Goal: Book appointment/travel/reservation

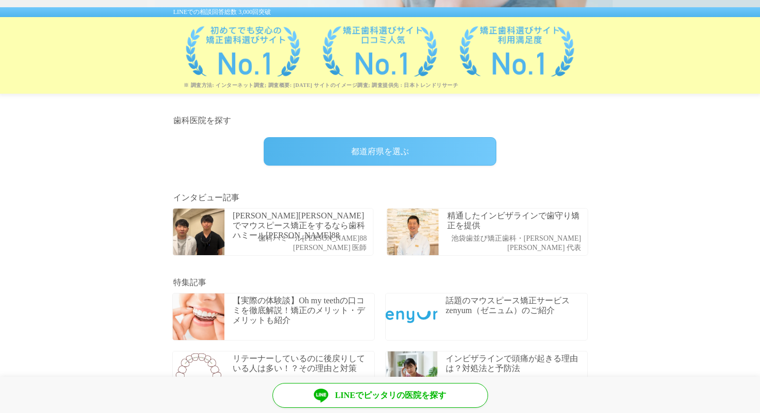
scroll to position [219, 0]
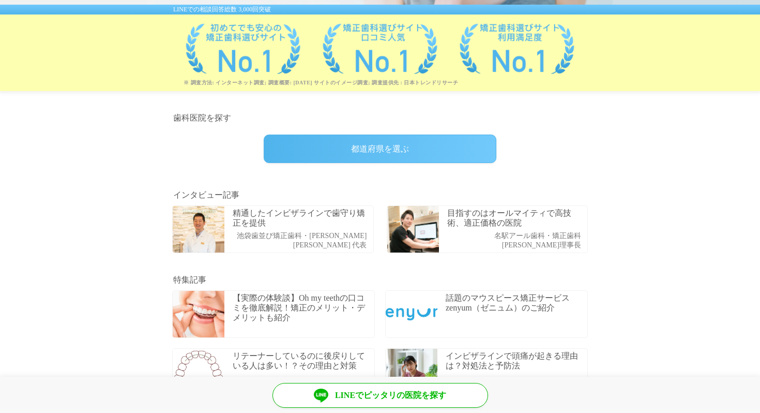
click at [384, 153] on div "都道府県を選ぶ" at bounding box center [380, 149] width 233 height 28
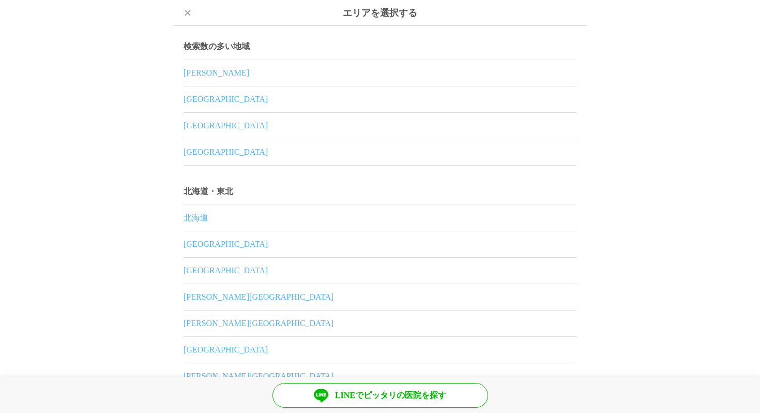
click at [203, 75] on link "東京都" at bounding box center [380, 73] width 393 height 26
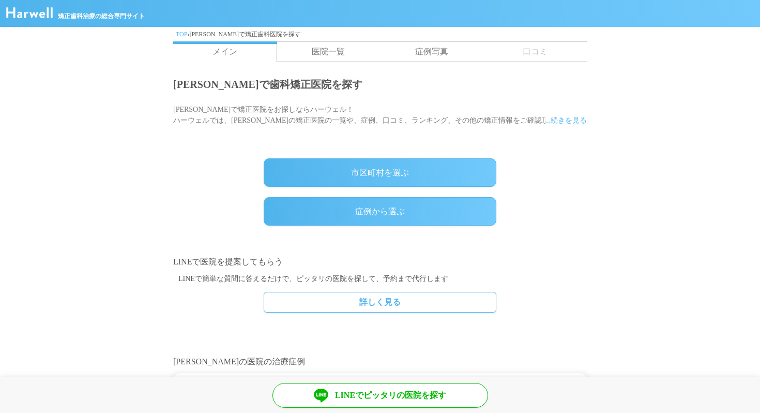
click at [376, 213] on link "症例から選ぶ" at bounding box center [380, 211] width 233 height 28
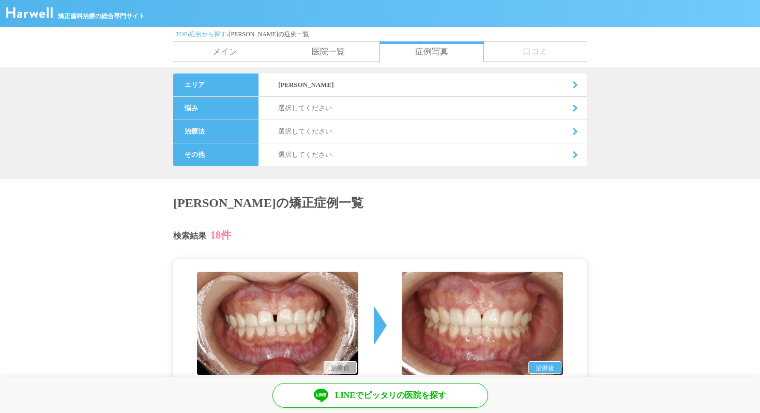
scroll to position [214, 0]
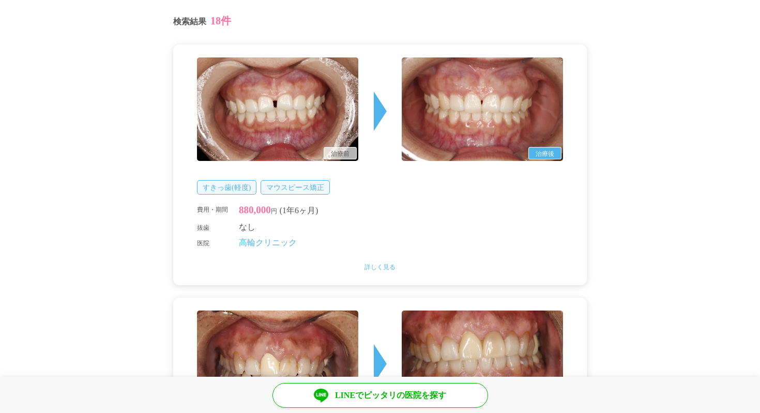
click at [278, 242] on link "高輪クリニック" at bounding box center [268, 242] width 58 height 9
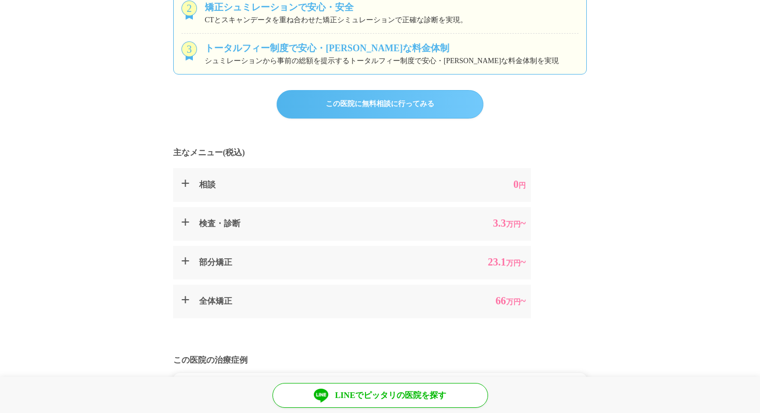
scroll to position [460, 0]
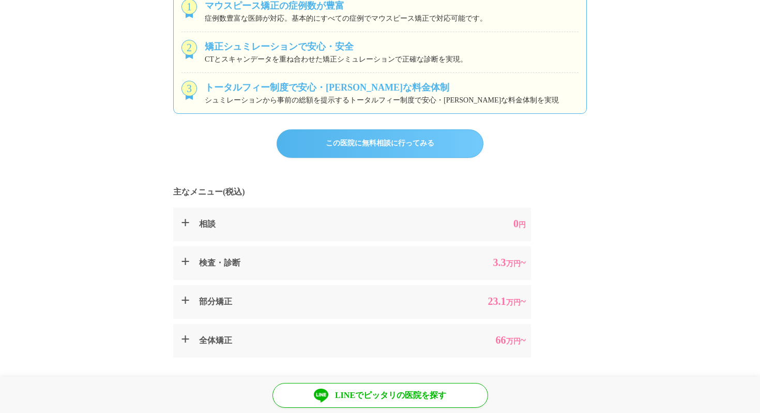
click at [371, 139] on link "この医院に無料相談に行ってみる" at bounding box center [380, 143] width 207 height 28
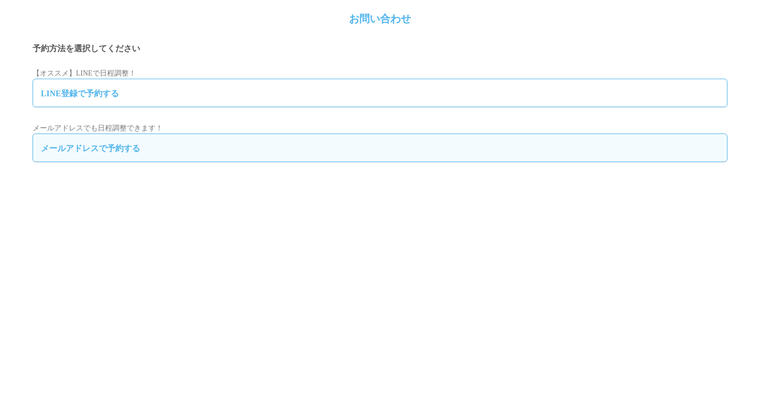
click at [123, 151] on link "メールアドレスで予約する" at bounding box center [380, 147] width 695 height 28
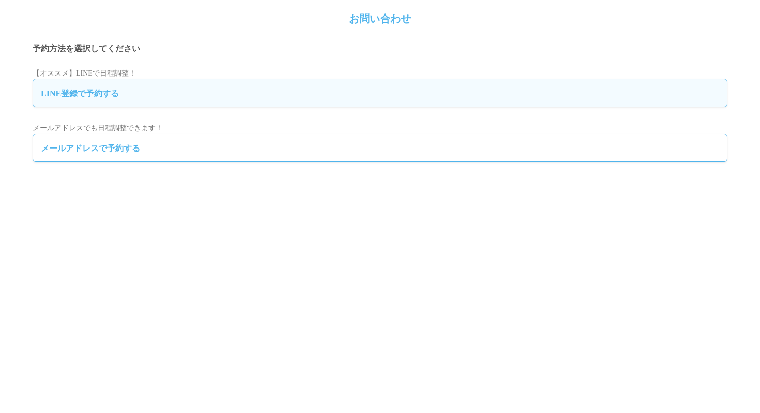
click at [94, 93] on input "LINE登録で予約する" at bounding box center [380, 93] width 695 height 28
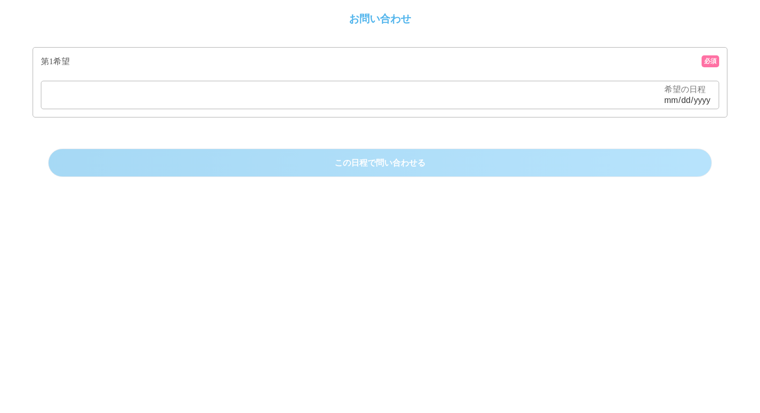
click at [387, 97] on input"] "date" at bounding box center [380, 95] width 679 height 28
